Goal: Information Seeking & Learning: Find contact information

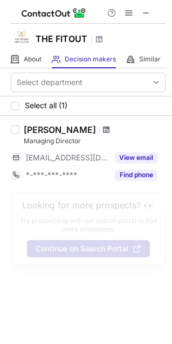
click at [109, 132] on span at bounding box center [106, 129] width 6 height 9
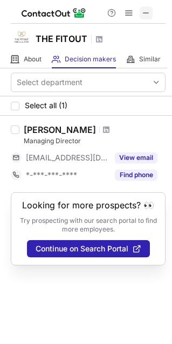
click at [144, 13] on span at bounding box center [146, 13] width 9 height 9
click at [145, 9] on span at bounding box center [146, 13] width 9 height 9
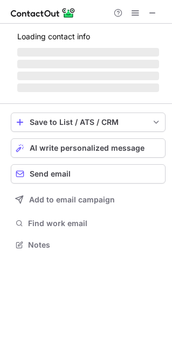
scroll to position [5, 5]
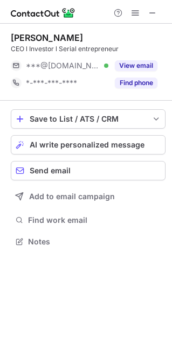
scroll to position [234, 172]
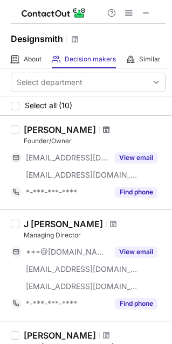
click at [109, 130] on span at bounding box center [106, 129] width 6 height 9
click at [110, 222] on span at bounding box center [113, 224] width 6 height 9
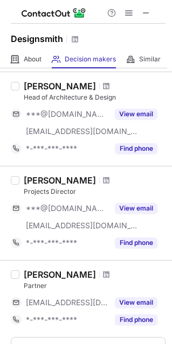
scroll to position [721, 0]
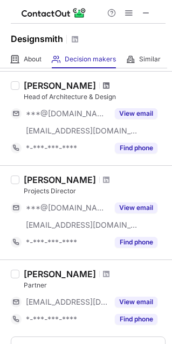
click at [109, 85] on span at bounding box center [106, 85] width 6 height 9
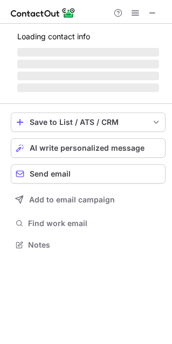
scroll to position [238, 172]
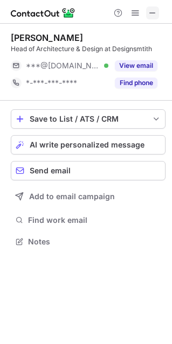
scroll to position [5, 5]
click at [155, 10] on span at bounding box center [152, 13] width 9 height 9
click at [148, 15] on button at bounding box center [152, 12] width 13 height 13
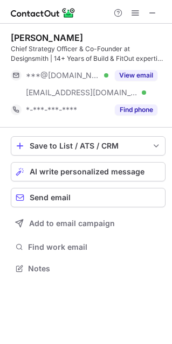
scroll to position [261, 172]
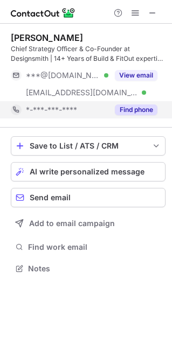
click at [156, 105] on button "Find phone" at bounding box center [136, 109] width 43 height 11
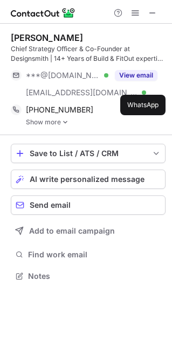
scroll to position [268, 172]
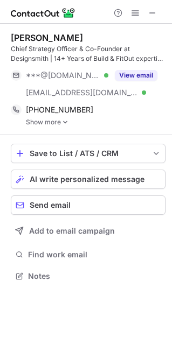
click at [66, 124] on img at bounding box center [65, 122] width 6 height 8
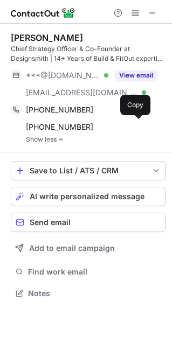
scroll to position [285, 172]
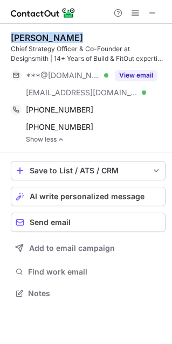
drag, startPoint x: 83, startPoint y: 35, endPoint x: 9, endPoint y: 38, distance: 74.9
click at [9, 38] on div "‏Mihir Sanganee‏ Chief Strategy Officer & Co-Founder at Designsmith | 14+ Years…" at bounding box center [86, 167] width 172 height 286
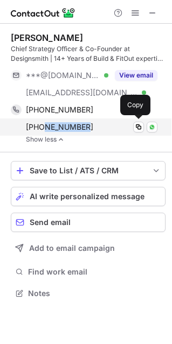
drag, startPoint x: 101, startPoint y: 125, endPoint x: 44, endPoint y: 129, distance: 57.2
click at [44, 129] on div "+971528404919" at bounding box center [91, 127] width 131 height 10
copy span "528404919"
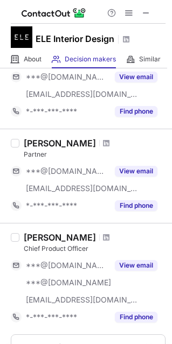
scroll to position [827, 0]
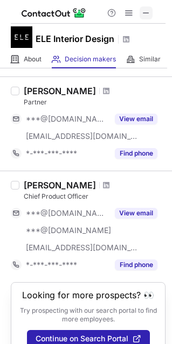
click at [145, 16] on span at bounding box center [146, 13] width 9 height 9
click at [143, 12] on span at bounding box center [146, 13] width 9 height 9
